Goal: Information Seeking & Learning: Learn about a topic

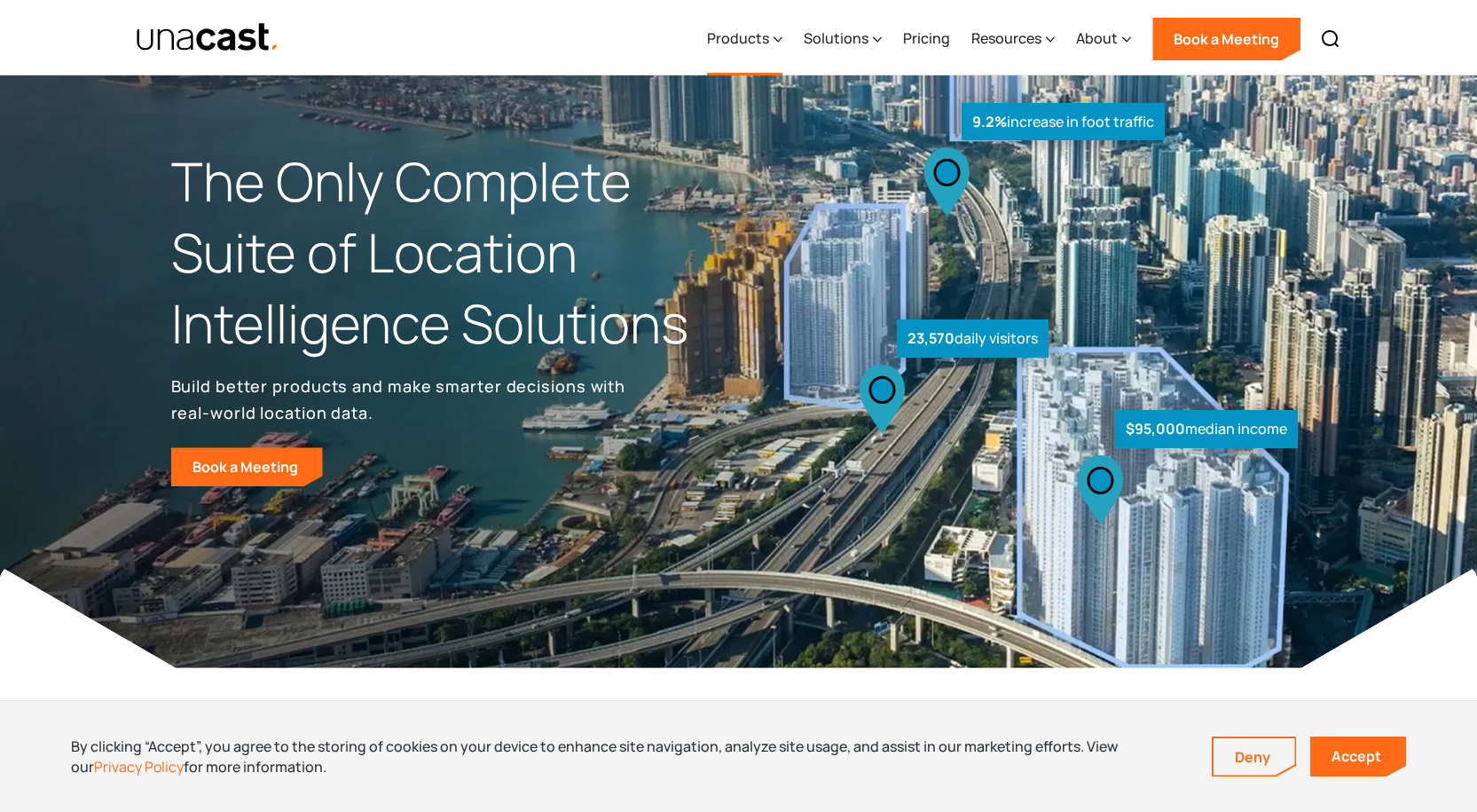
click at [774, 46] on div "Products" at bounding box center [745, 39] width 76 height 73
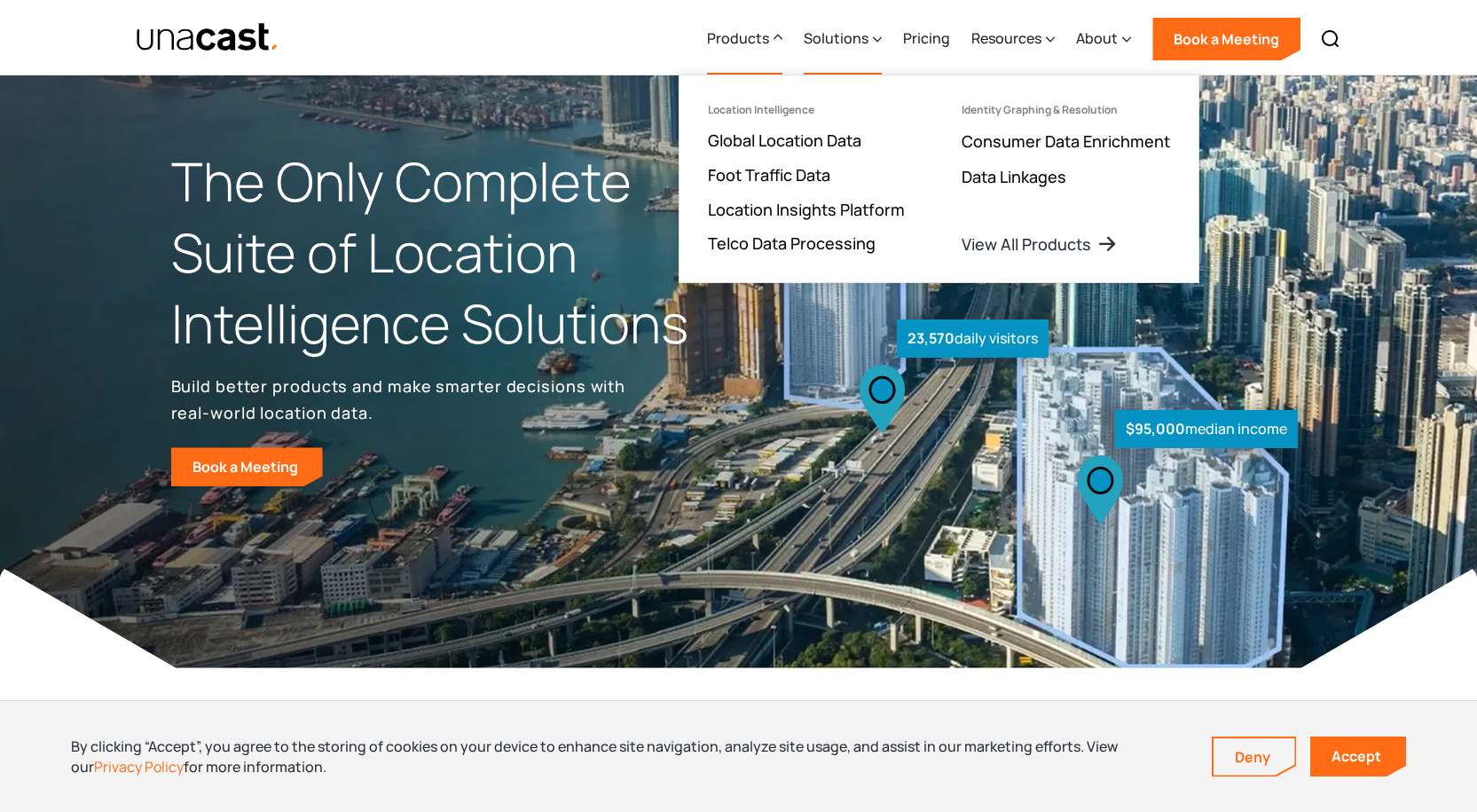
click at [855, 38] on div "Solutions" at bounding box center [836, 38] width 65 height 21
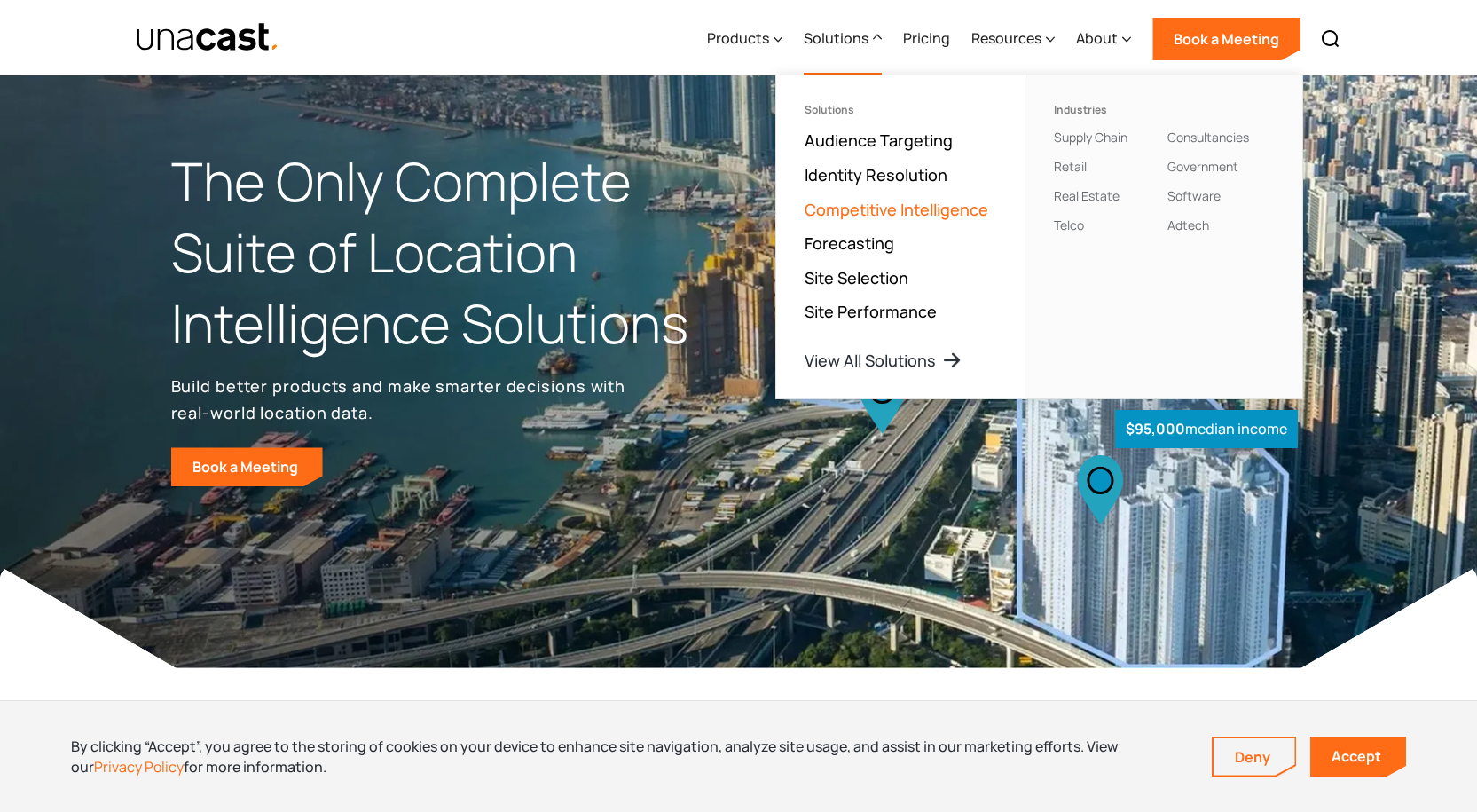
click at [851, 217] on link "Competitive Intelligence" at bounding box center [896, 209] width 183 height 21
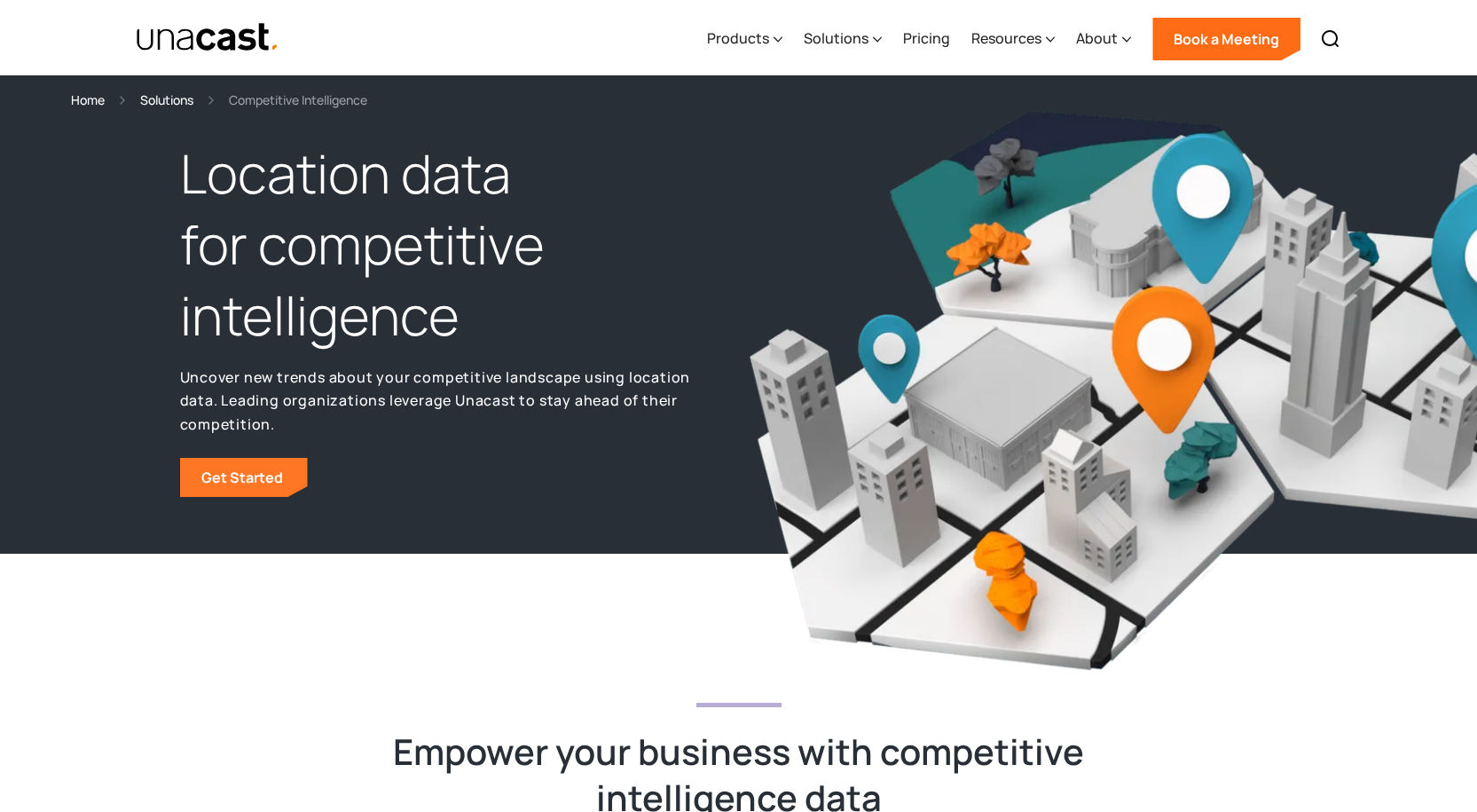
click at [252, 458] on link "Get Started" at bounding box center [243, 477] width 128 height 39
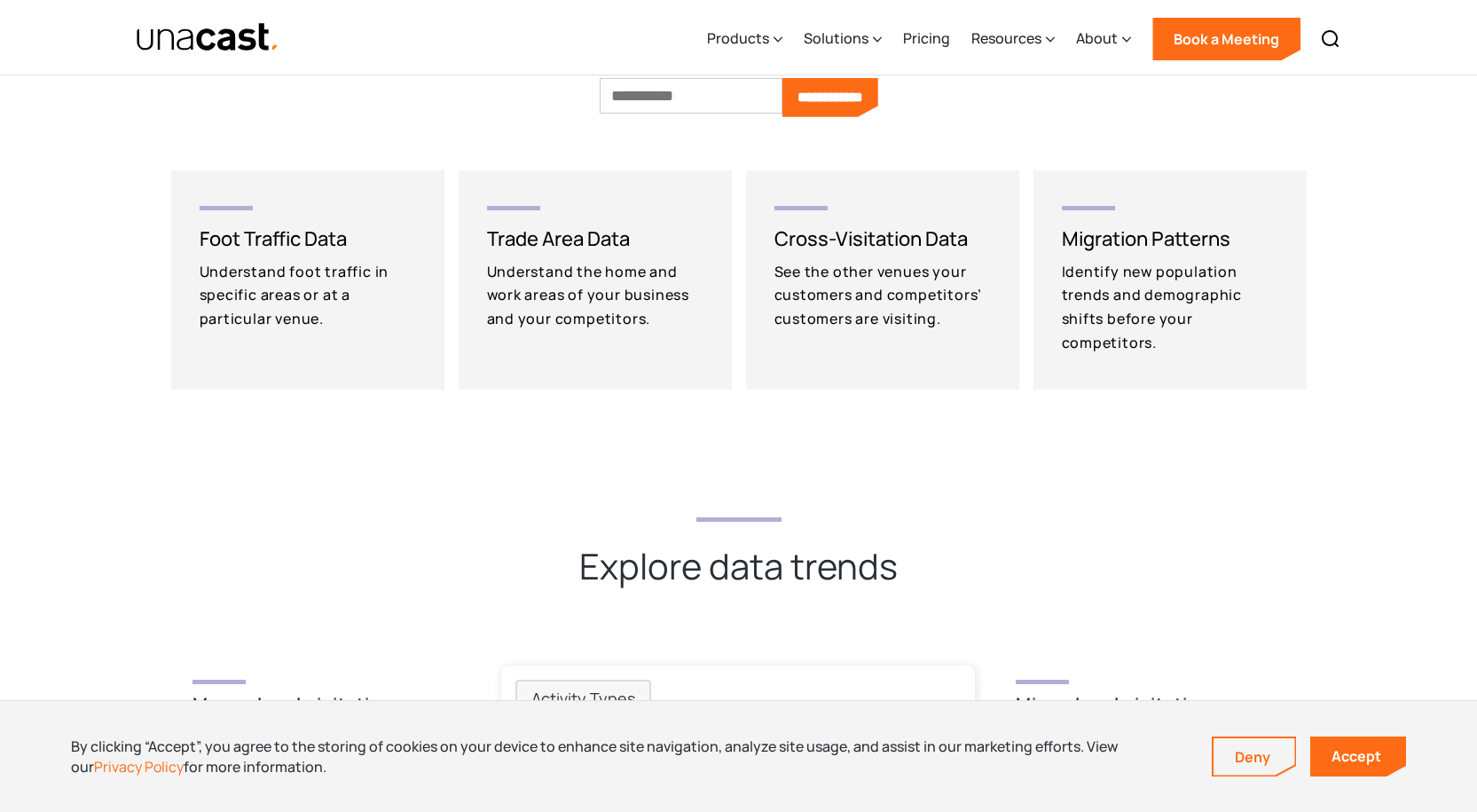
scroll to position [3637, 0]
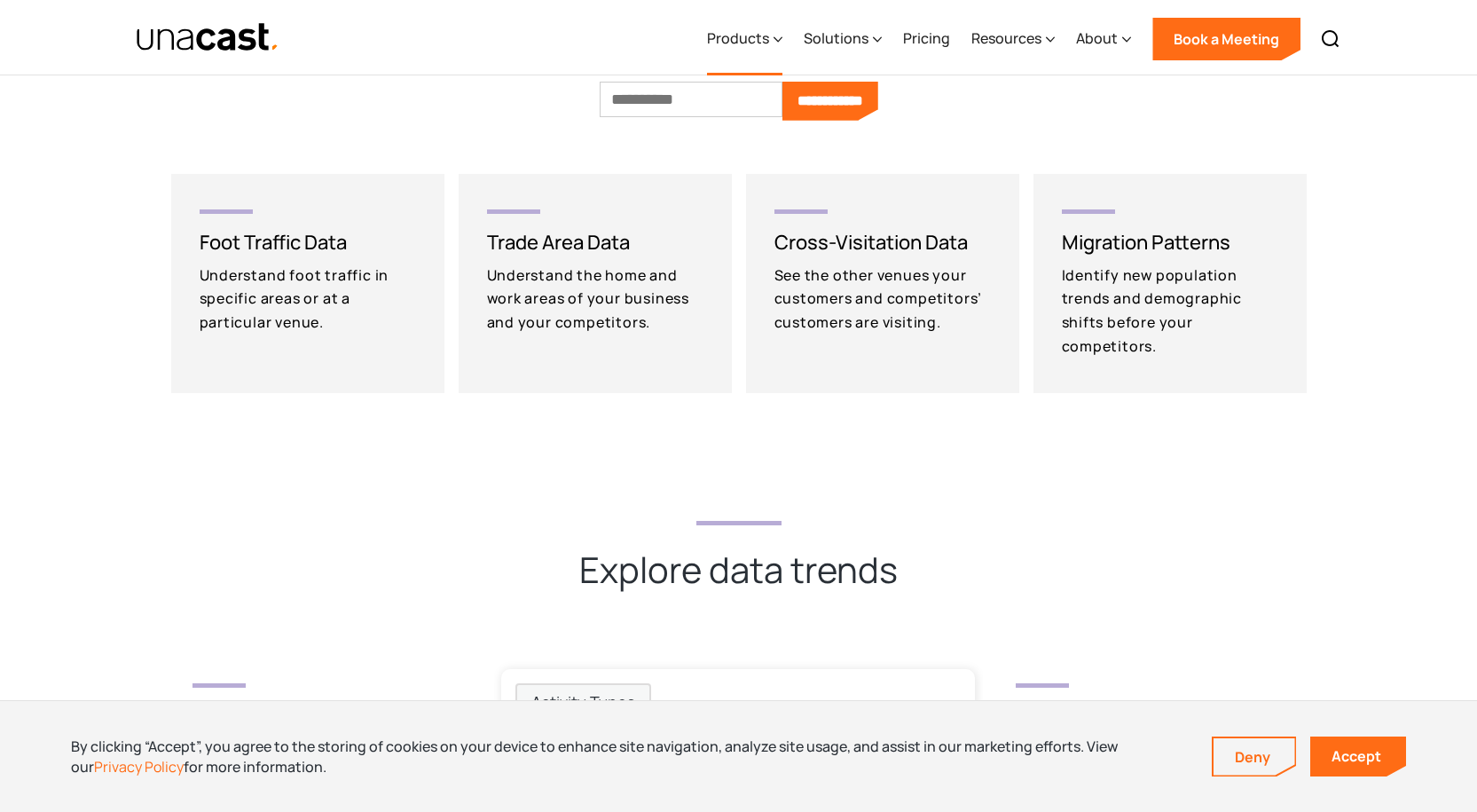
click at [766, 32] on div "Products" at bounding box center [738, 38] width 62 height 21
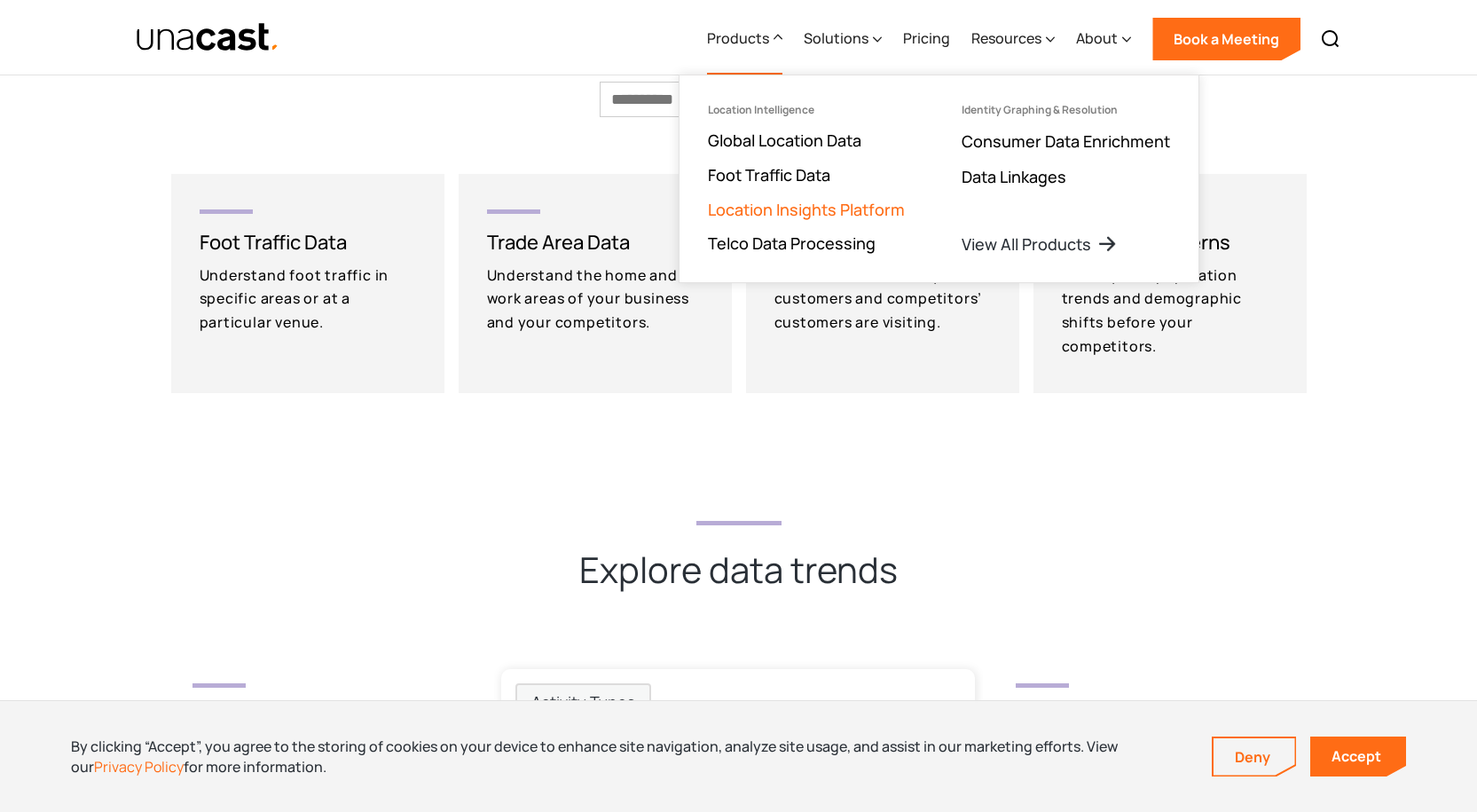
click at [771, 201] on link "Location Insights Platform" at bounding box center [807, 209] width 197 height 21
